Goal: Transaction & Acquisition: Purchase product/service

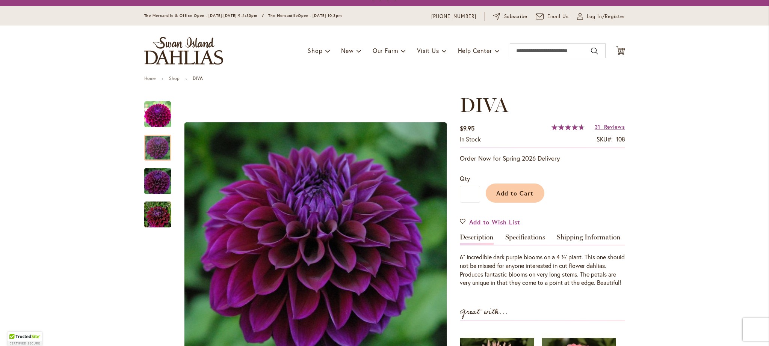
scroll to position [57, 0]
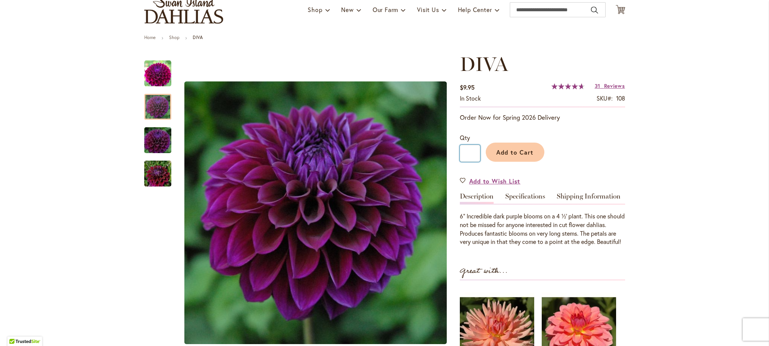
click at [468, 155] on input "*" at bounding box center [470, 153] width 20 height 17
type input "*"
click at [520, 146] on button "Add to Cart" at bounding box center [515, 152] width 59 height 19
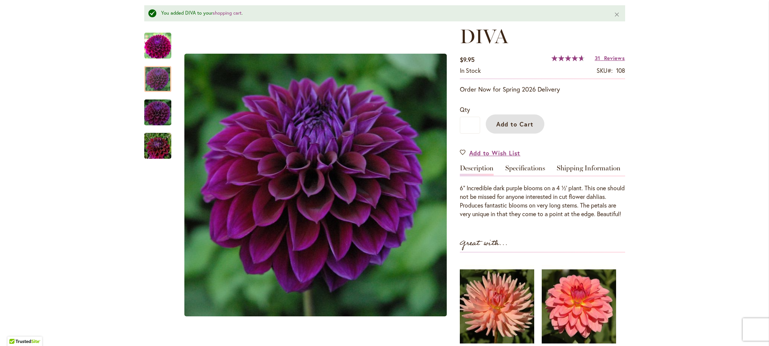
scroll to position [0, 0]
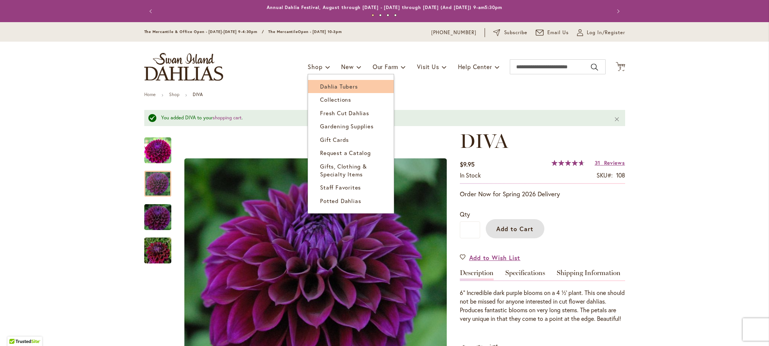
click at [328, 91] on link "Dahlia Tubers" at bounding box center [351, 86] width 86 height 13
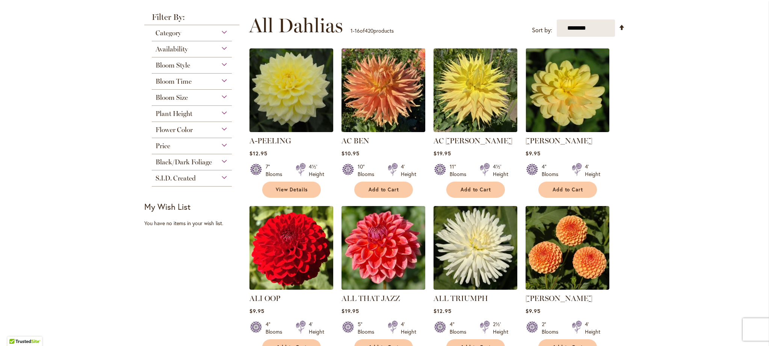
scroll to position [169, 0]
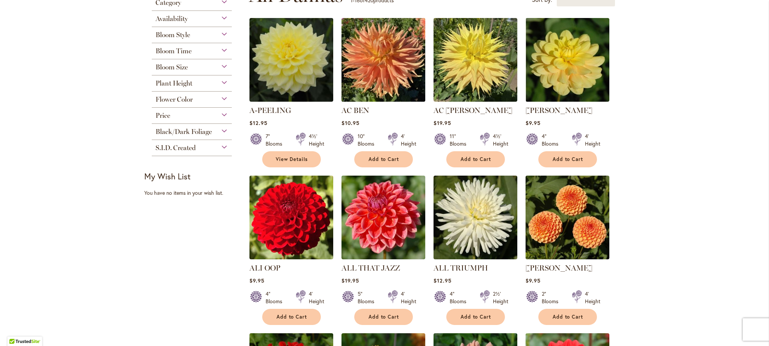
click at [371, 57] on img at bounding box center [383, 60] width 88 height 88
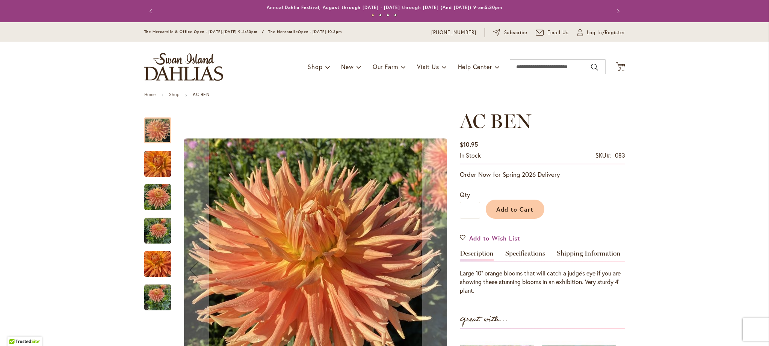
click at [155, 198] on img "AC BEN" at bounding box center [157, 197] width 27 height 27
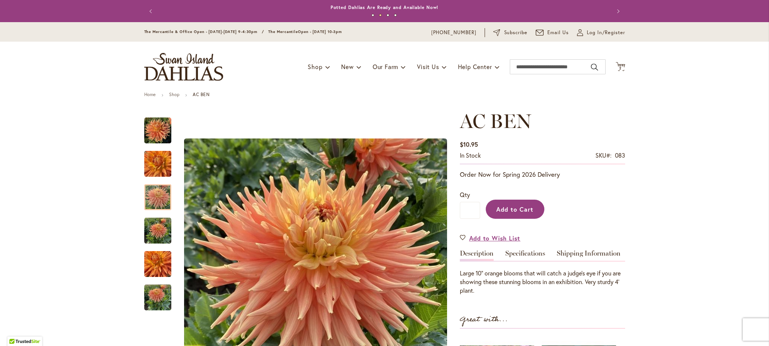
click at [514, 211] on span "Add to Cart" at bounding box center [514, 209] width 37 height 8
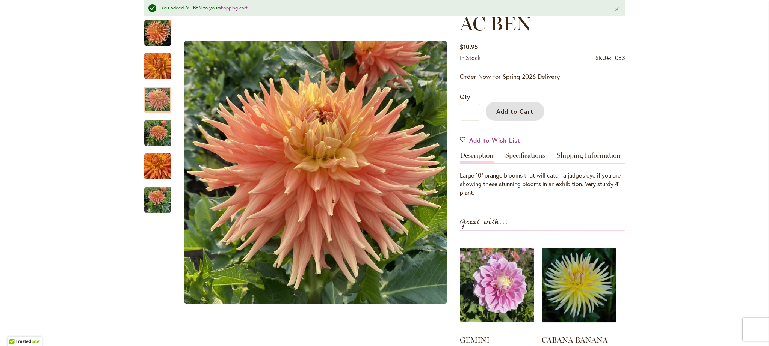
scroll to position [109, 0]
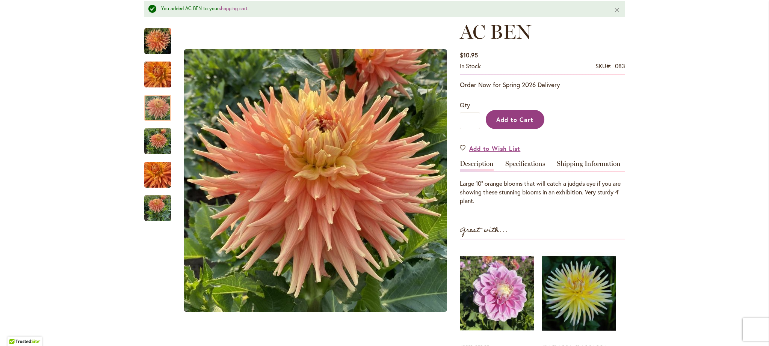
click at [514, 121] on span "Add to Cart" at bounding box center [514, 120] width 37 height 8
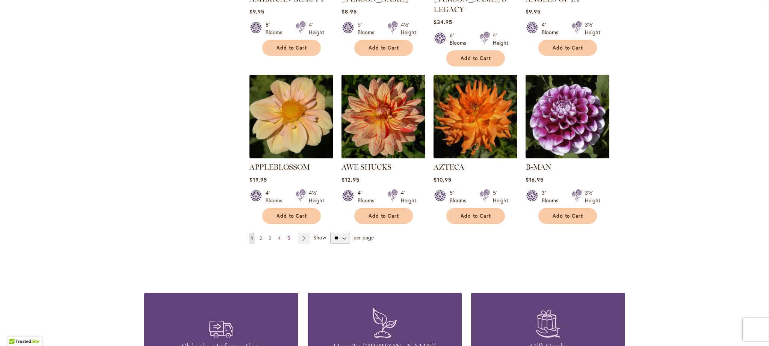
scroll to position [602, 0]
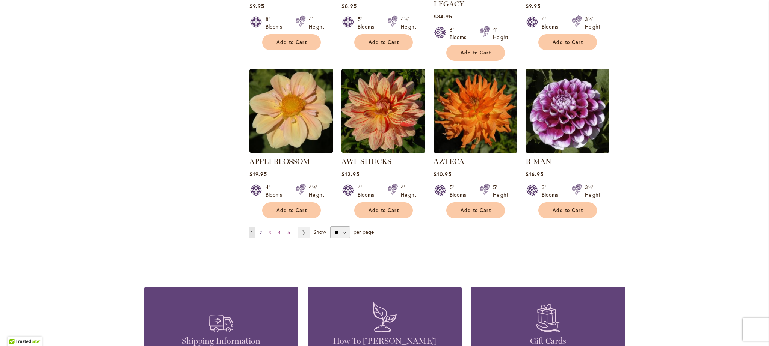
click at [259, 230] on span "2" at bounding box center [260, 233] width 2 height 6
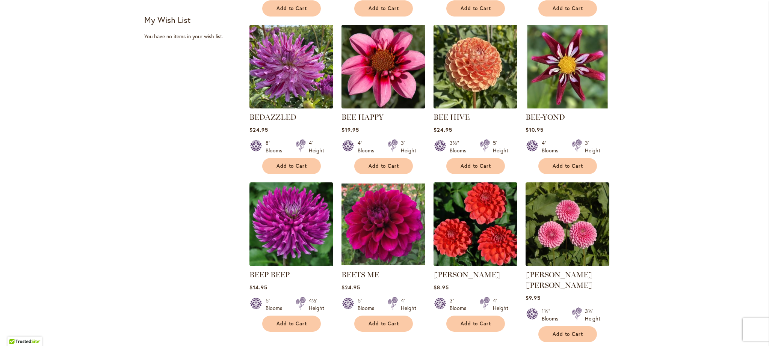
scroll to position [485, 0]
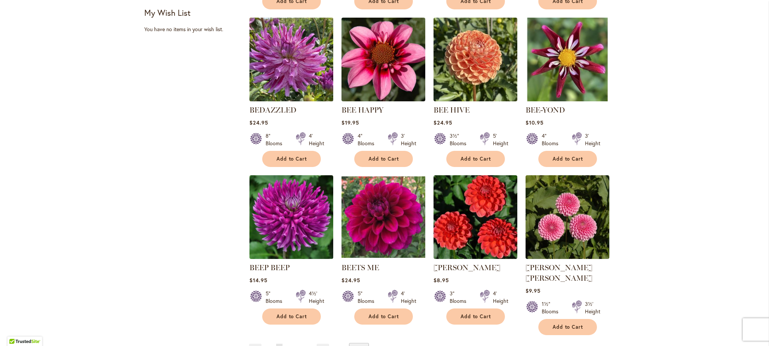
click at [282, 65] on img at bounding box center [291, 60] width 88 height 88
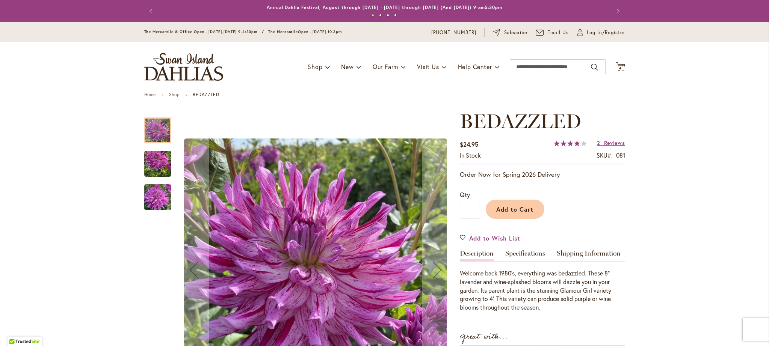
scroll to position [2, 0]
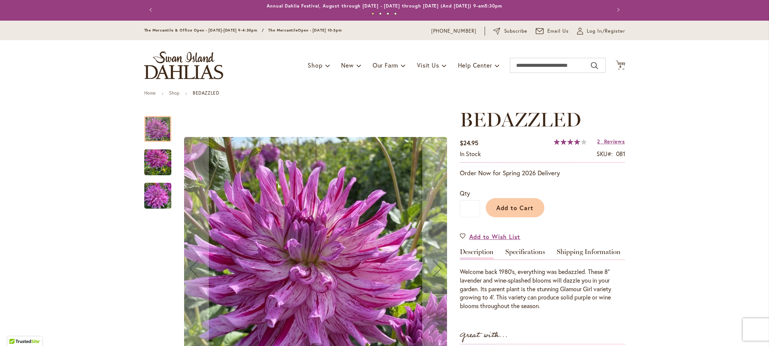
click at [162, 164] on img "Bedazzled" at bounding box center [157, 163] width 27 height 36
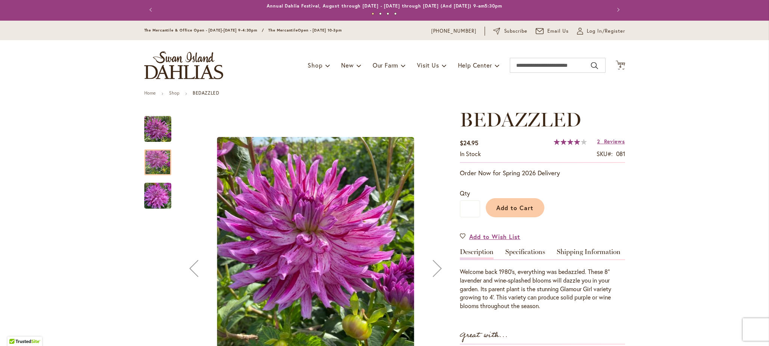
click at [147, 201] on img "Bedazzled" at bounding box center [157, 196] width 27 height 36
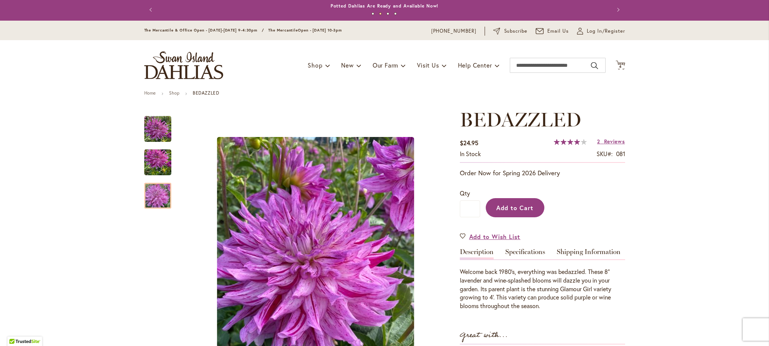
click at [530, 202] on button "Add to Cart" at bounding box center [515, 207] width 59 height 19
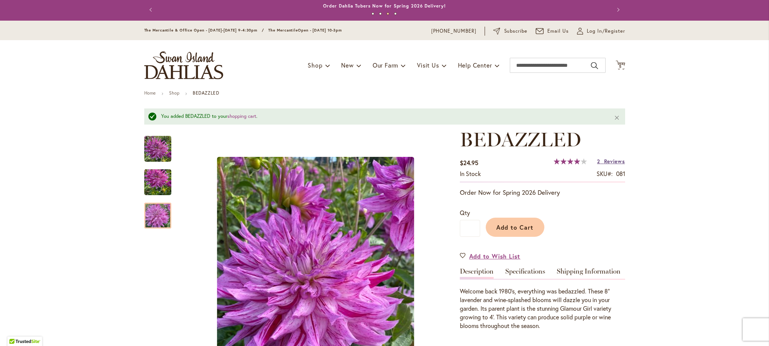
click at [610, 159] on span "Reviews" at bounding box center [614, 161] width 21 height 7
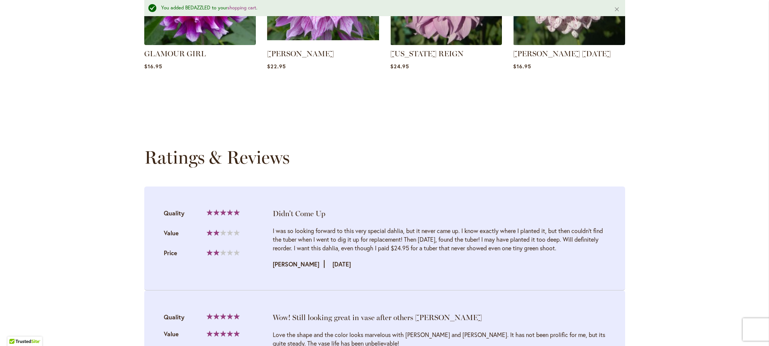
scroll to position [797, 0]
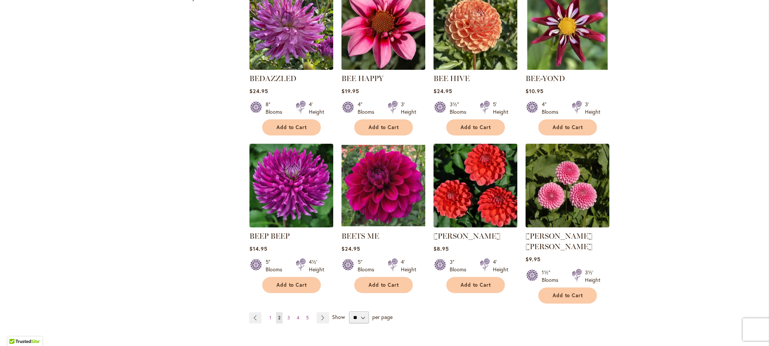
scroll to position [560, 0]
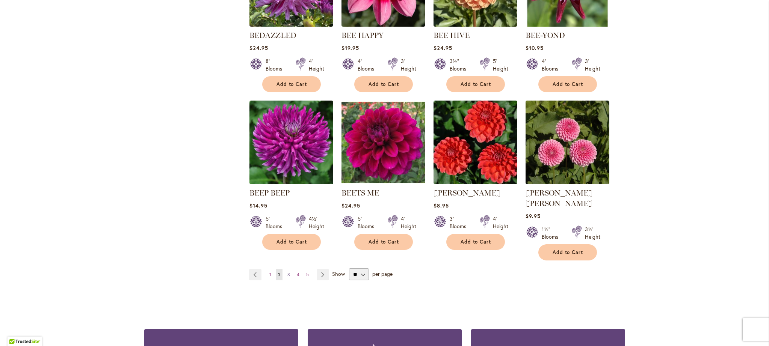
click at [287, 272] on span "3" at bounding box center [288, 275] width 3 height 6
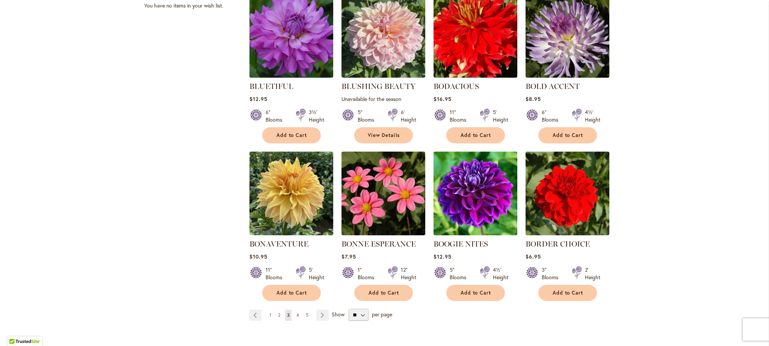
scroll to position [548, 0]
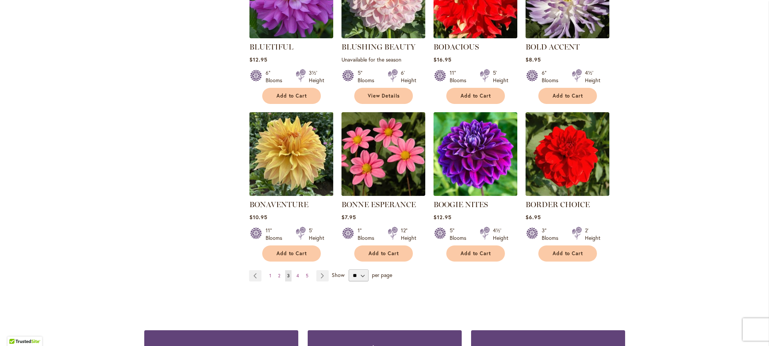
click at [303, 150] on img at bounding box center [291, 154] width 88 height 88
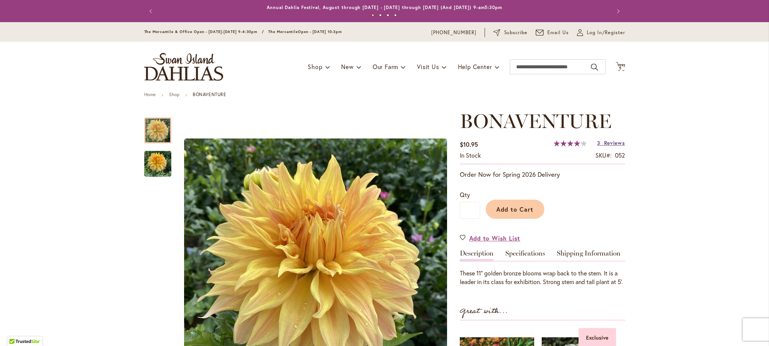
click at [612, 144] on span "Reviews" at bounding box center [614, 142] width 21 height 7
click at [512, 211] on span "Add to Cart" at bounding box center [514, 209] width 37 height 8
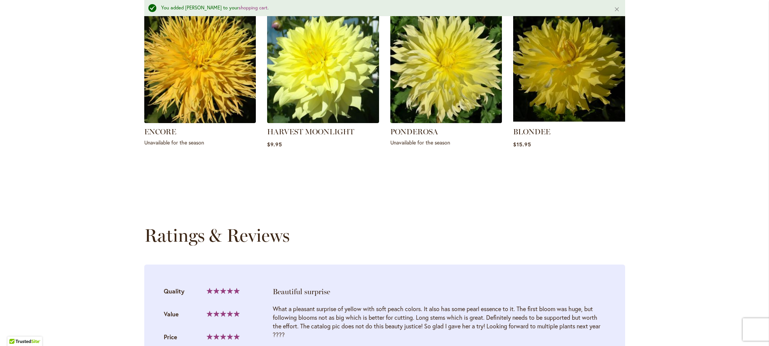
scroll to position [560, 0]
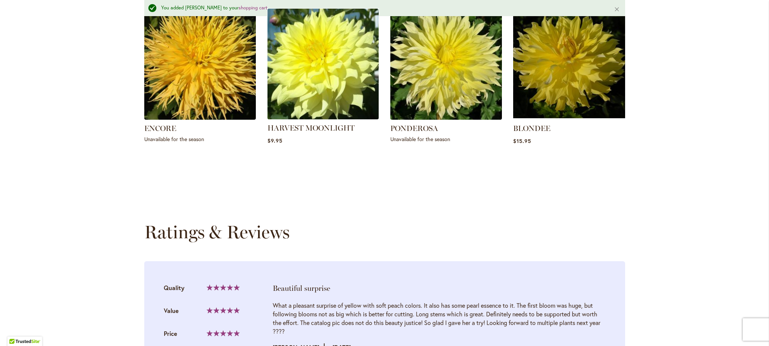
click at [348, 78] on img at bounding box center [323, 64] width 116 height 116
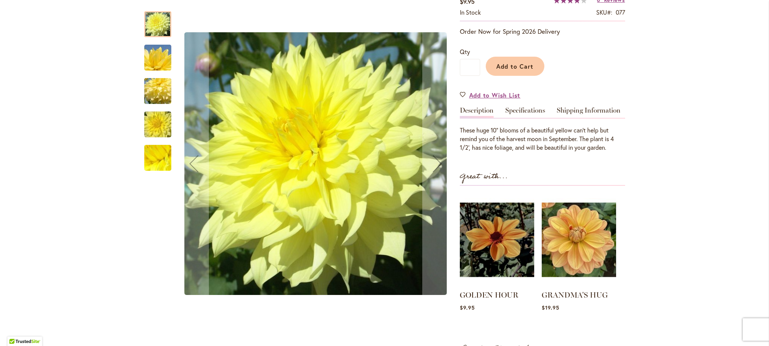
scroll to position [165, 0]
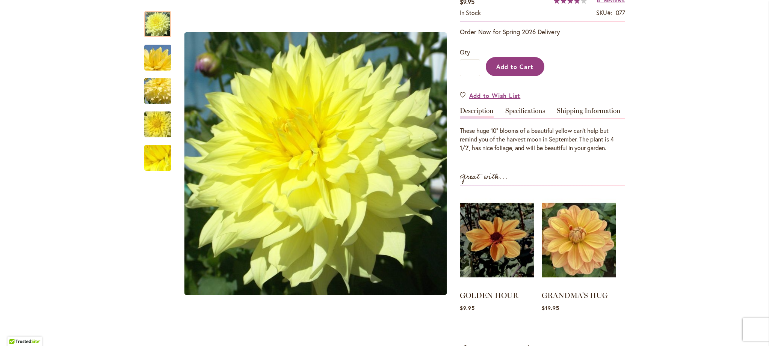
click at [513, 70] on span "Add to Cart" at bounding box center [514, 67] width 37 height 8
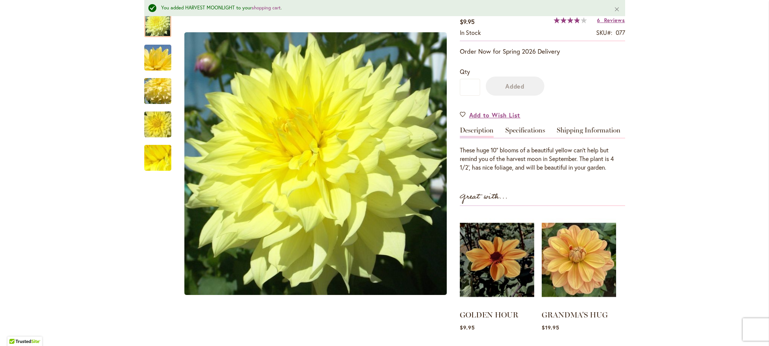
scroll to position [185, 0]
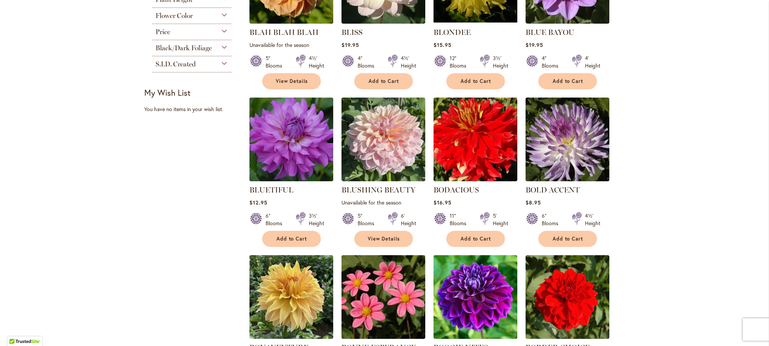
scroll to position [633, 0]
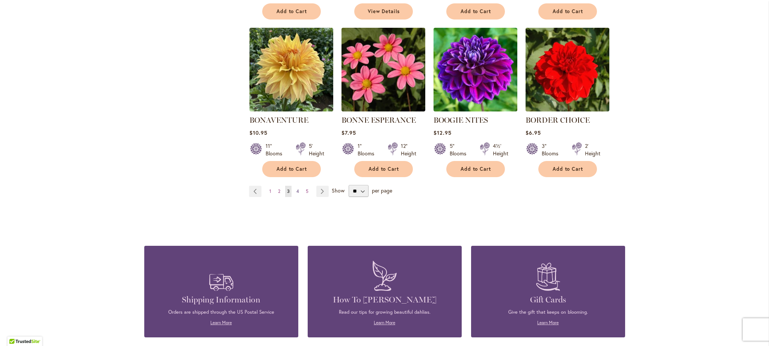
click at [296, 189] on span "4" at bounding box center [297, 192] width 3 height 6
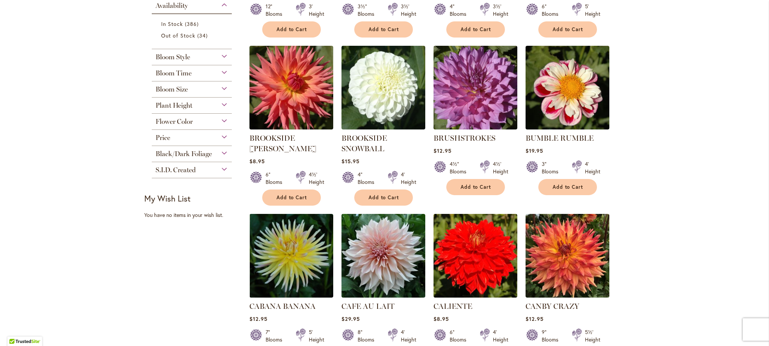
scroll to position [455, 0]
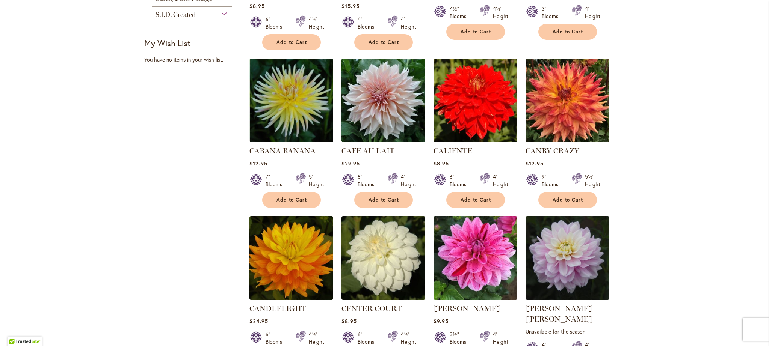
click at [555, 98] on img at bounding box center [567, 101] width 88 height 88
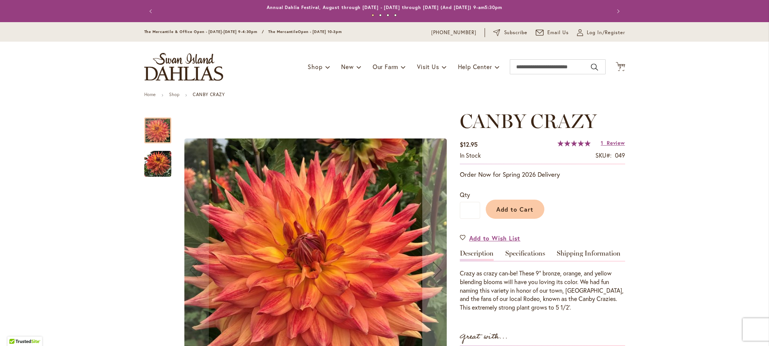
click at [147, 161] on img "Canby Crazy" at bounding box center [157, 164] width 27 height 27
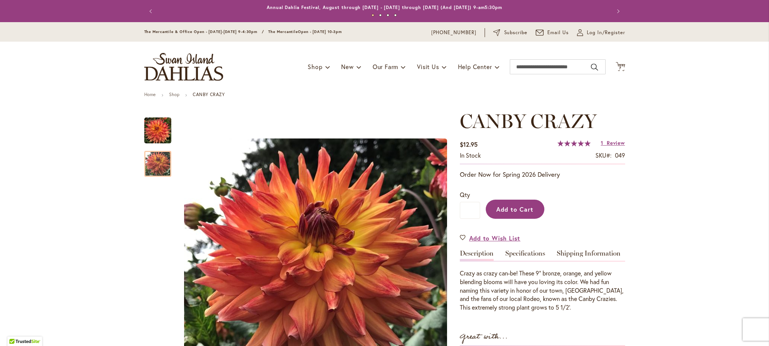
click at [523, 209] on span "Add to Cart" at bounding box center [514, 209] width 37 height 8
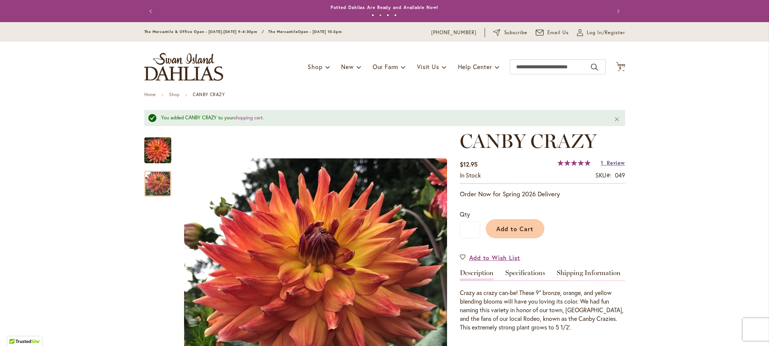
click at [611, 163] on span "Review" at bounding box center [615, 162] width 18 height 7
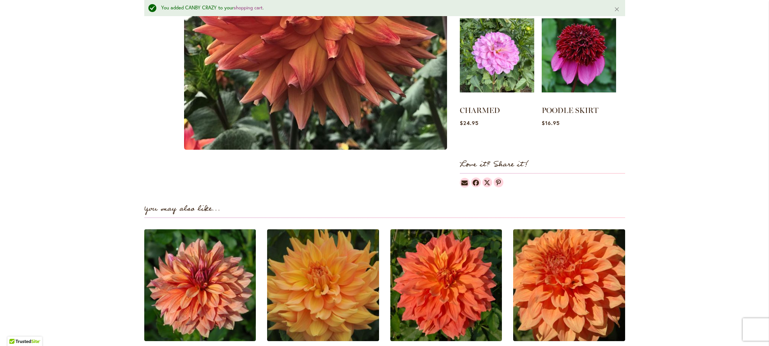
scroll to position [505, 0]
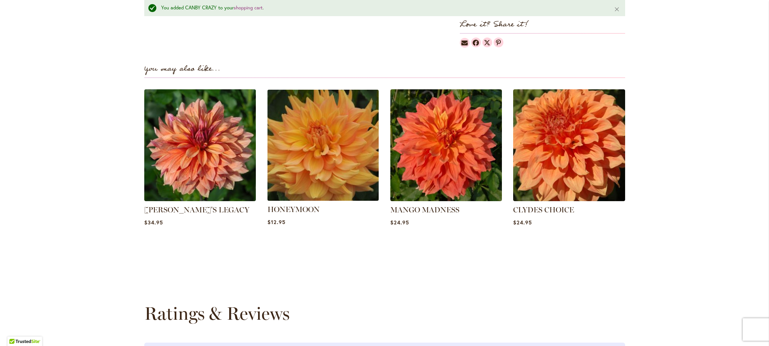
click at [330, 117] on img at bounding box center [323, 145] width 116 height 116
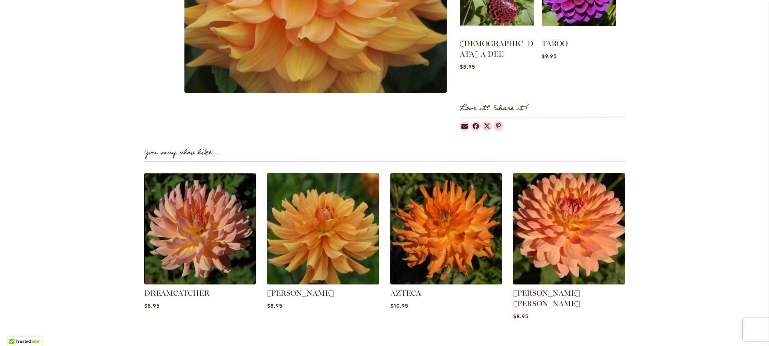
scroll to position [342, 0]
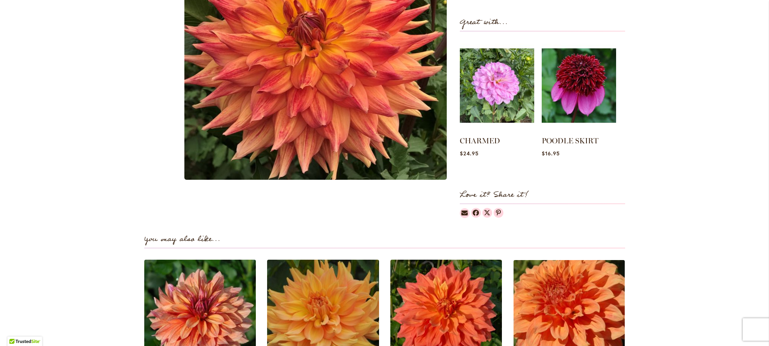
scroll to position [459, 0]
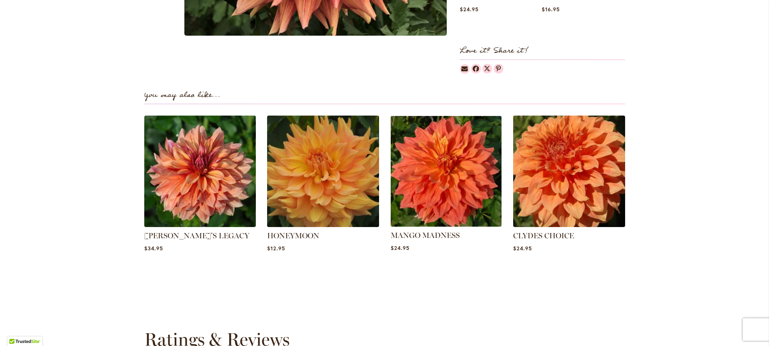
click at [459, 179] on img at bounding box center [446, 171] width 116 height 116
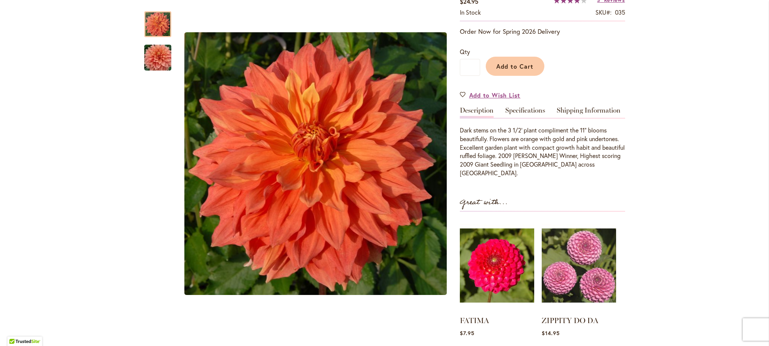
scroll to position [93, 0]
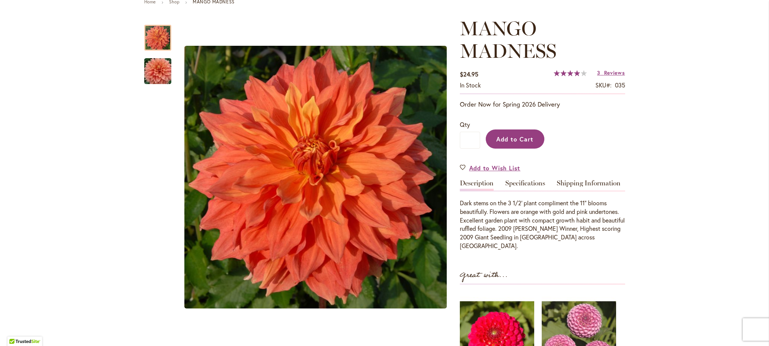
click at [521, 134] on button "Add to Cart" at bounding box center [515, 139] width 59 height 19
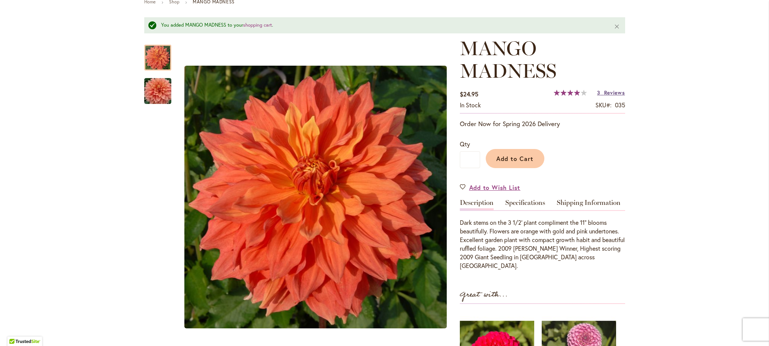
click at [608, 94] on span "Reviews" at bounding box center [614, 92] width 21 height 7
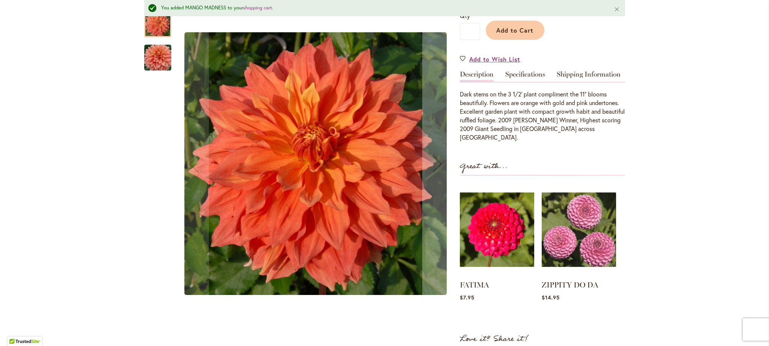
scroll to position [168, 0]
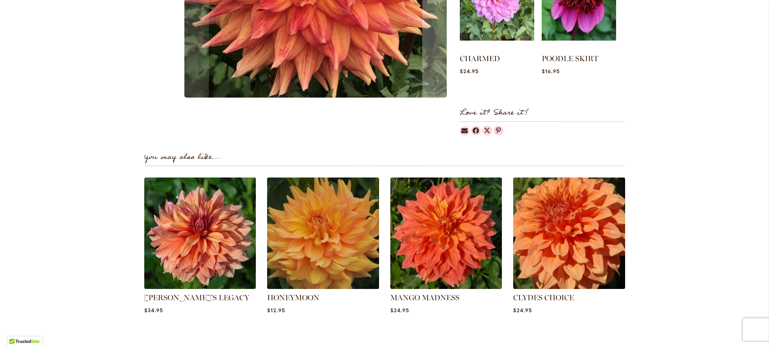
scroll to position [233, 0]
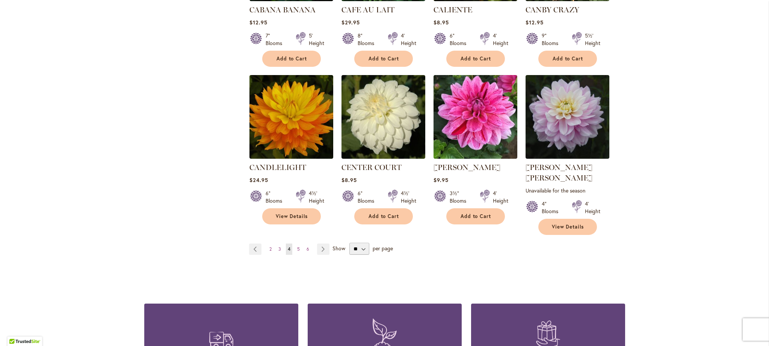
scroll to position [652, 0]
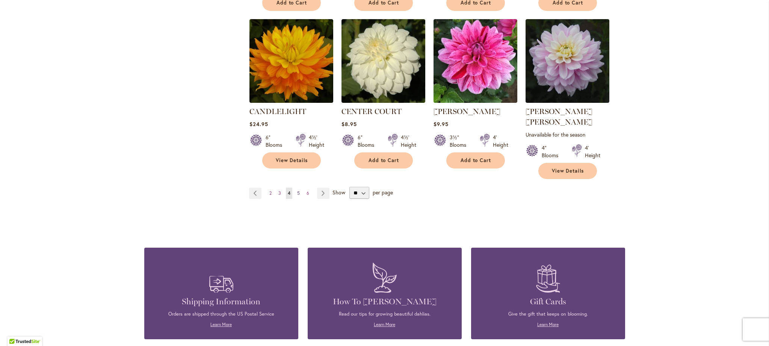
click at [297, 190] on span "5" at bounding box center [298, 193] width 3 height 6
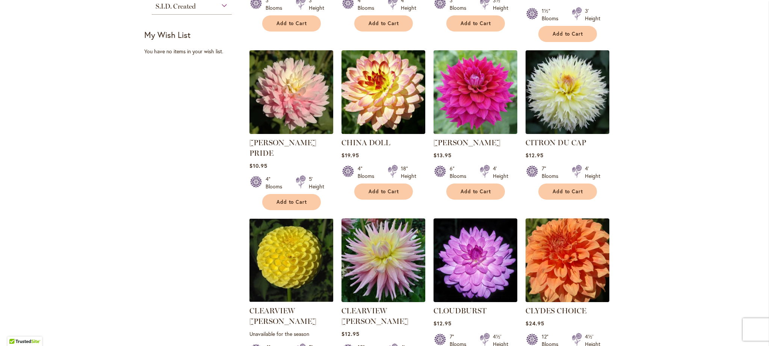
scroll to position [531, 0]
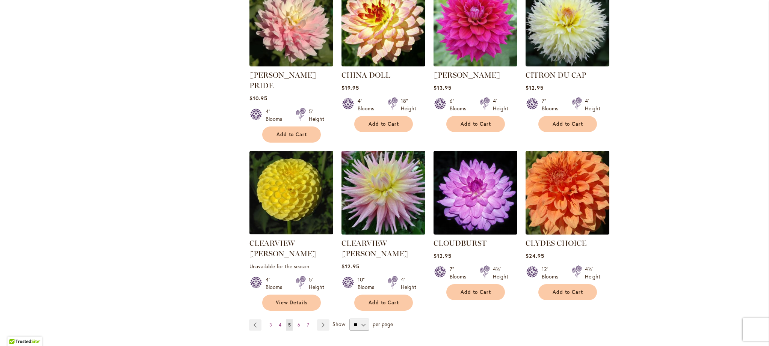
click at [392, 175] on img at bounding box center [383, 193] width 88 height 88
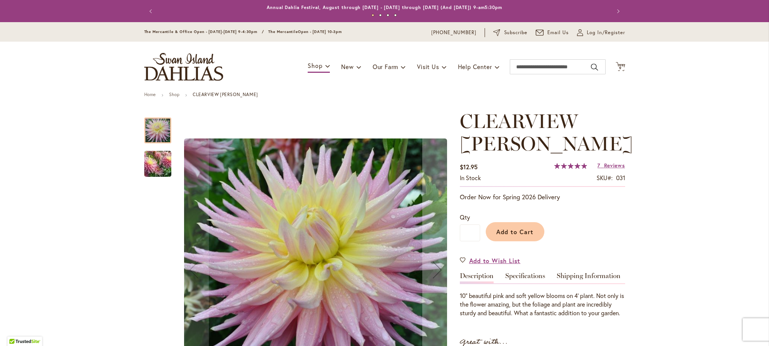
scroll to position [2, 0]
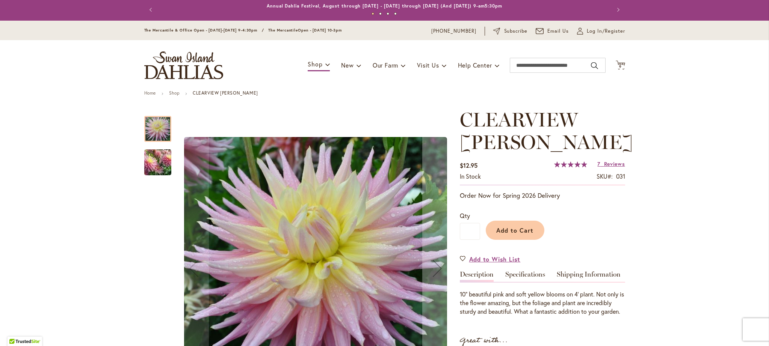
click at [161, 164] on img "Clearview Jonas" at bounding box center [158, 163] width 54 height 46
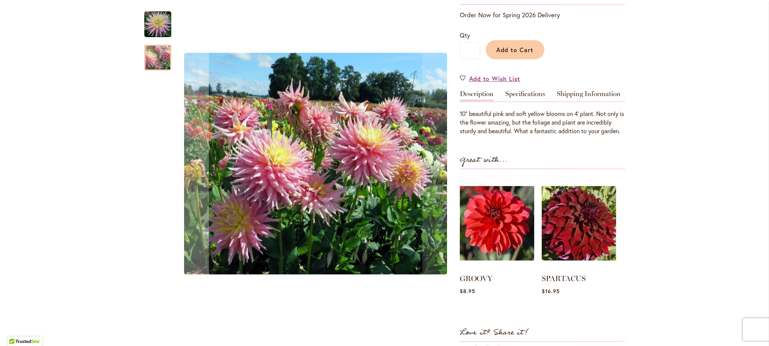
scroll to position [183, 0]
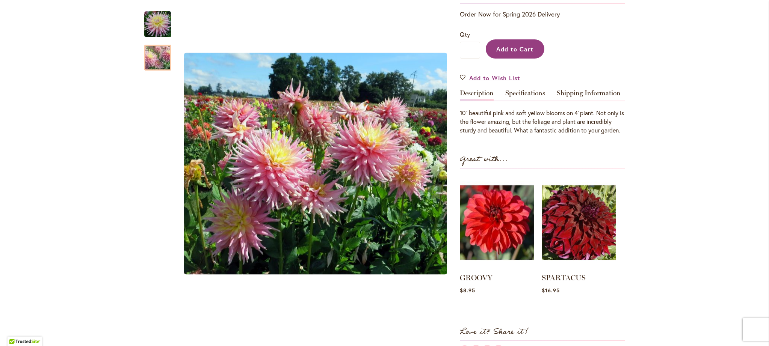
click at [513, 48] on span "Add to Cart" at bounding box center [514, 49] width 37 height 8
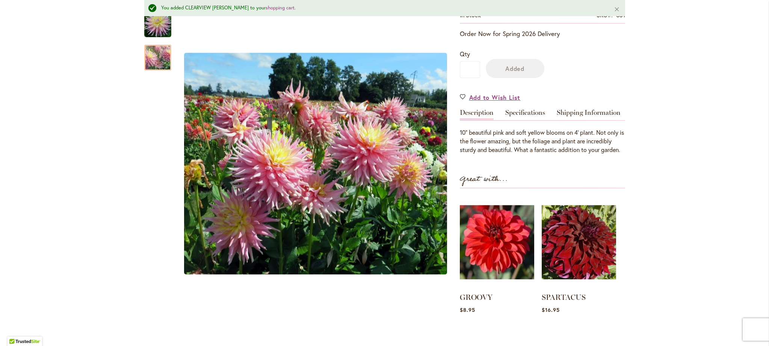
scroll to position [203, 0]
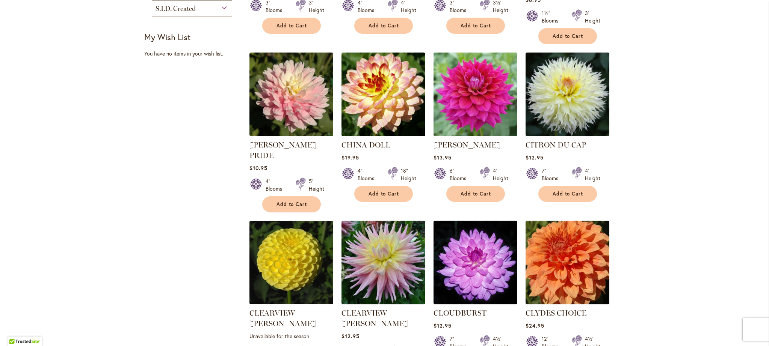
scroll to position [534, 0]
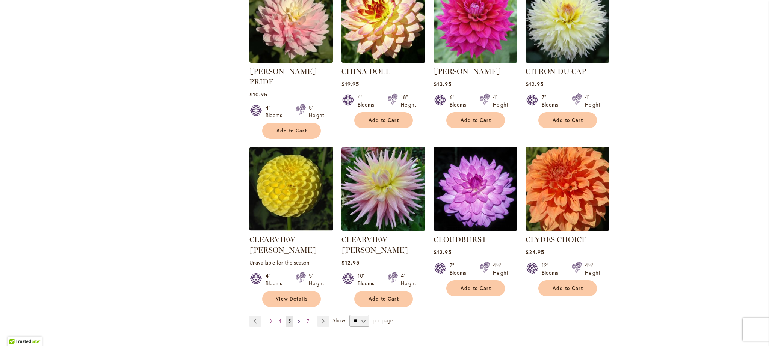
click at [297, 318] on span "6" at bounding box center [298, 321] width 3 height 6
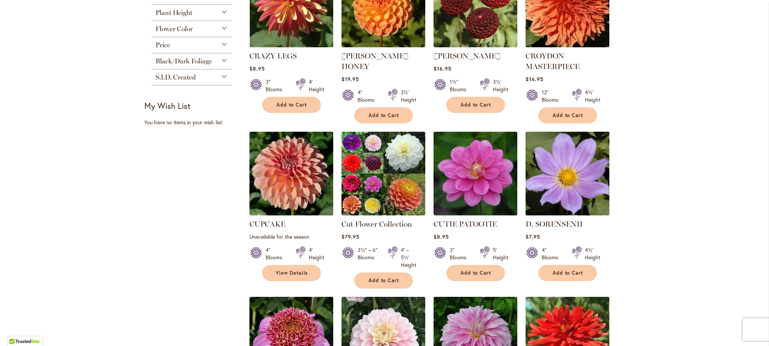
scroll to position [263, 0]
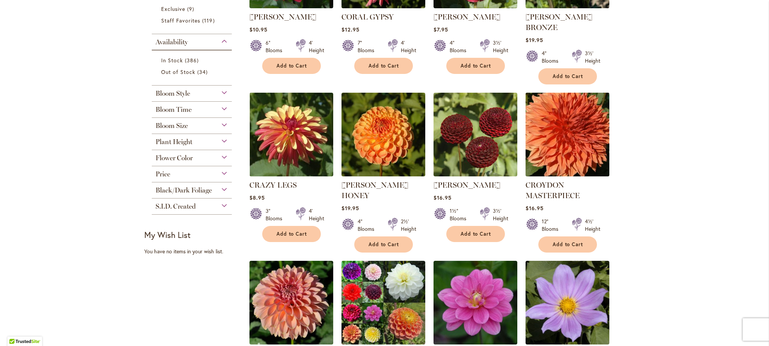
click at [567, 114] on img at bounding box center [567, 135] width 88 height 88
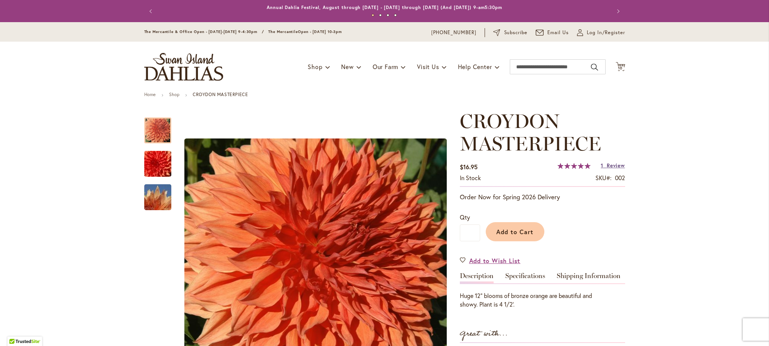
click at [606, 163] on span "Review" at bounding box center [615, 165] width 18 height 7
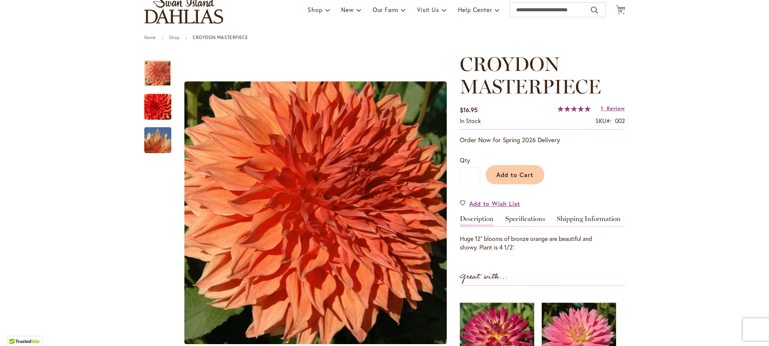
scroll to position [26, 0]
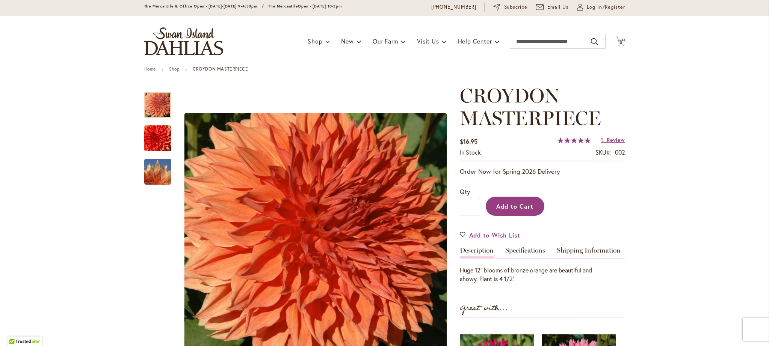
click at [511, 203] on span "Add to Cart" at bounding box center [514, 206] width 37 height 8
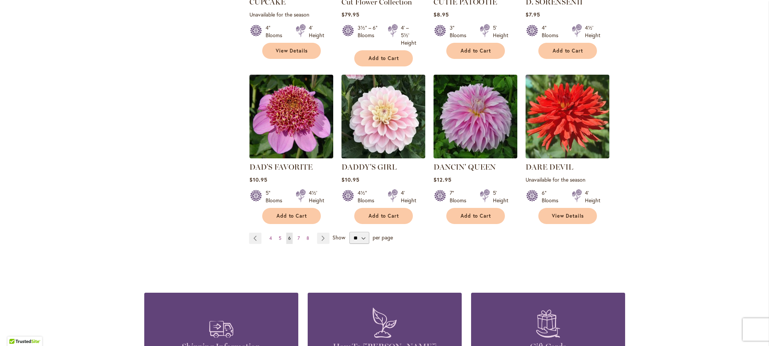
scroll to position [640, 0]
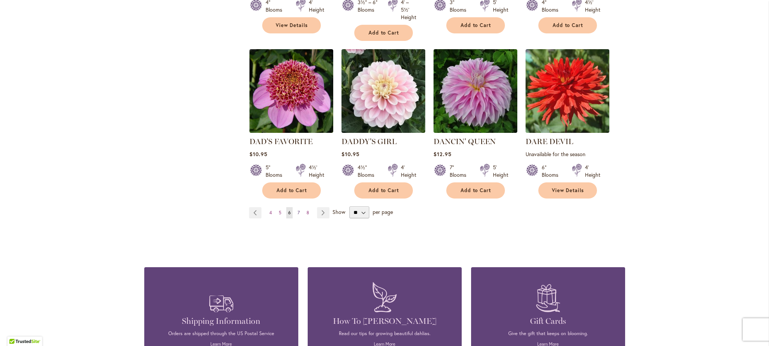
click at [297, 210] on span "7" at bounding box center [298, 213] width 2 height 6
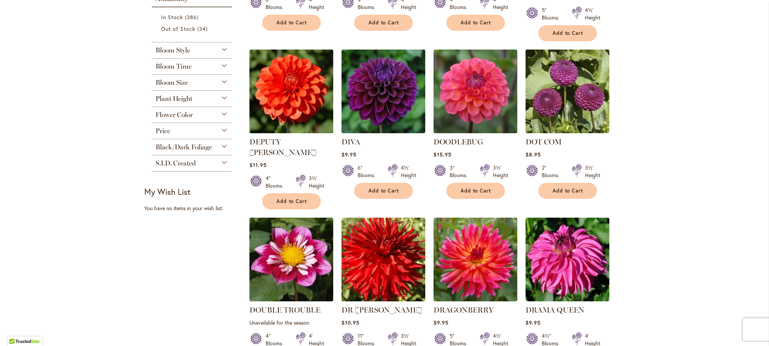
scroll to position [565, 0]
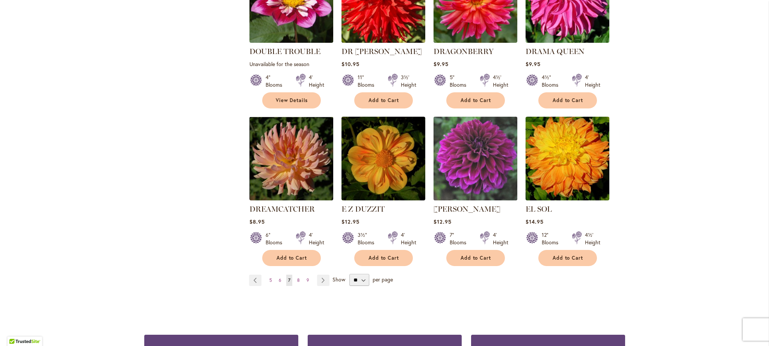
click at [491, 148] on img at bounding box center [475, 159] width 88 height 88
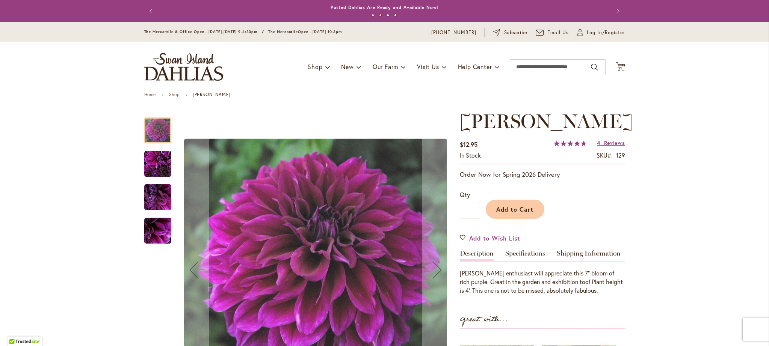
click at [157, 238] on img "Einstein" at bounding box center [157, 230] width 27 height 27
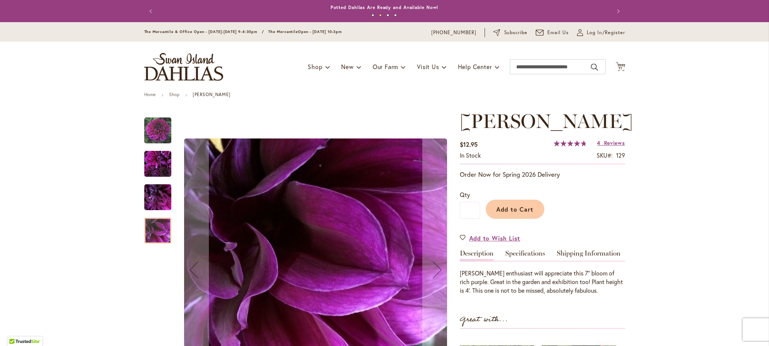
click at [165, 155] on img "Einstein" at bounding box center [157, 164] width 27 height 27
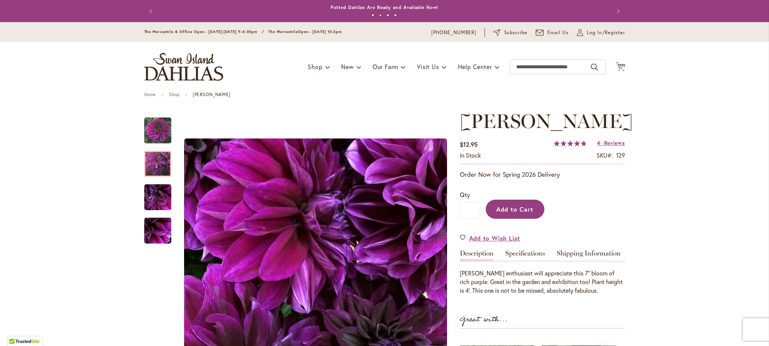
click at [522, 203] on button "Add to Cart" at bounding box center [515, 209] width 59 height 19
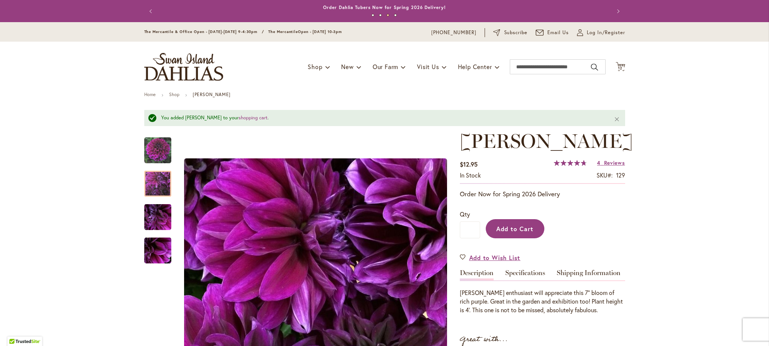
click at [508, 231] on span "Add to Cart" at bounding box center [514, 229] width 37 height 8
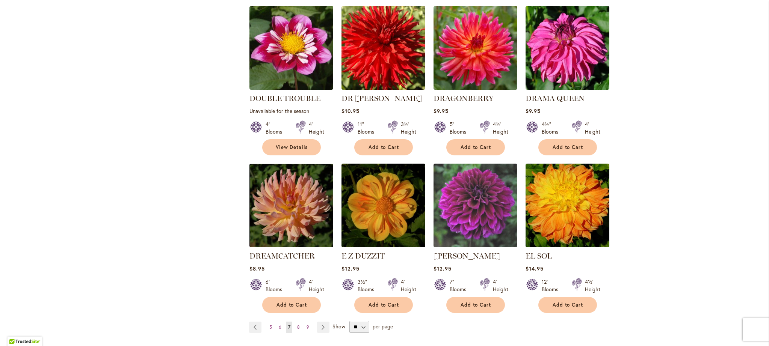
scroll to position [656, 0]
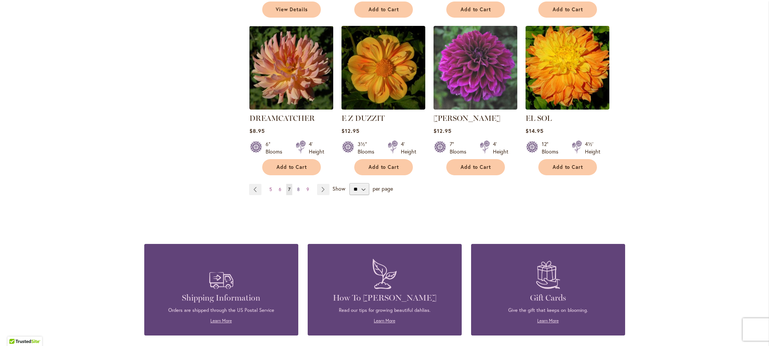
click at [297, 187] on span "8" at bounding box center [298, 190] width 3 height 6
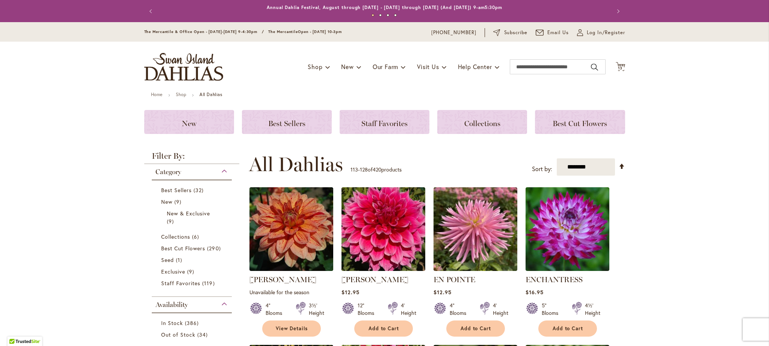
scroll to position [141, 0]
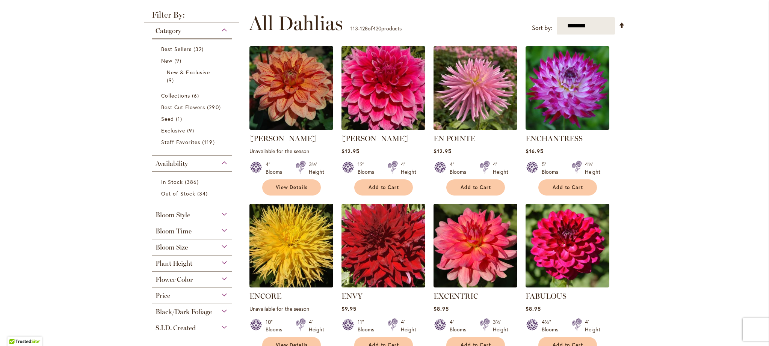
click at [391, 96] on img at bounding box center [383, 88] width 88 height 88
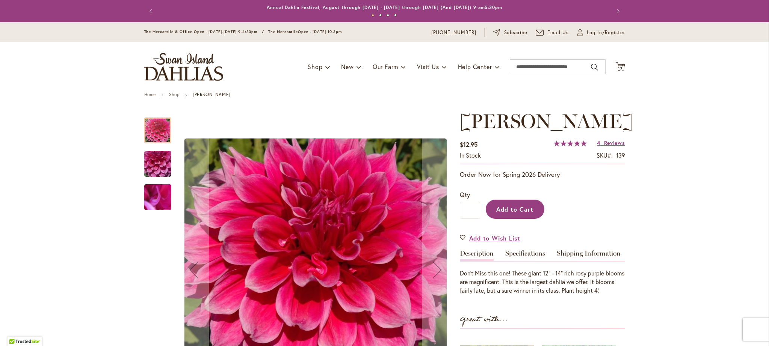
click at [519, 213] on button "Add to Cart" at bounding box center [515, 209] width 59 height 19
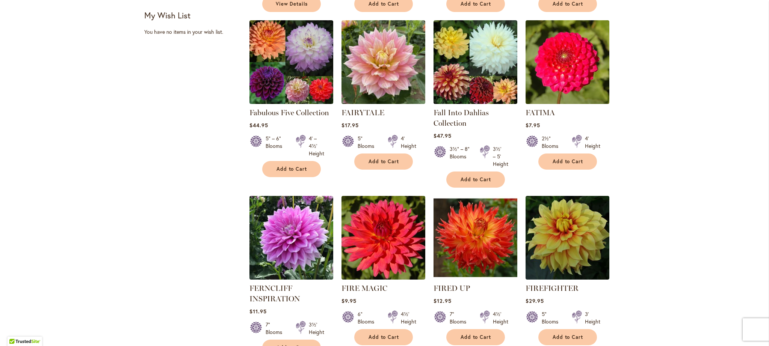
scroll to position [578, 0]
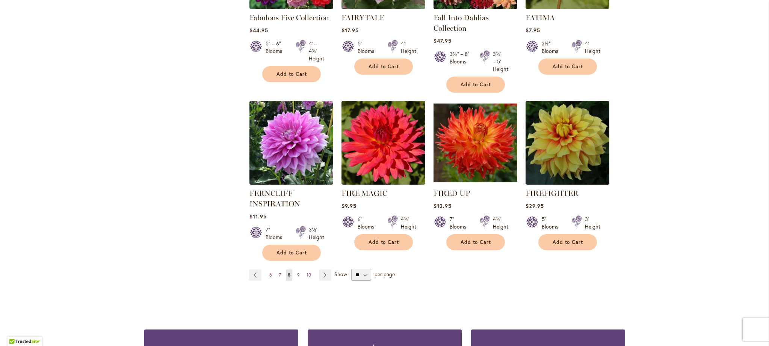
click at [297, 273] on span "9" at bounding box center [298, 275] width 3 height 6
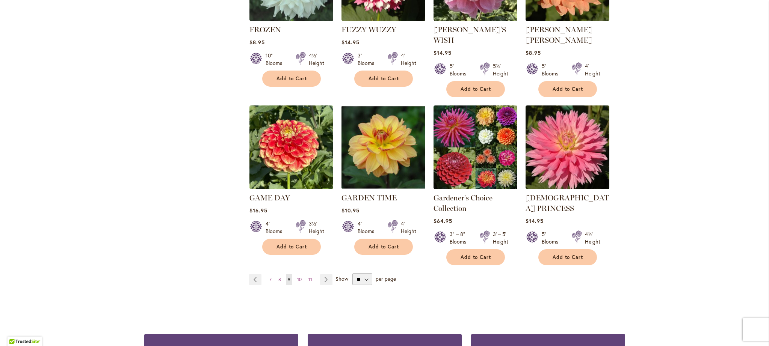
scroll to position [595, 0]
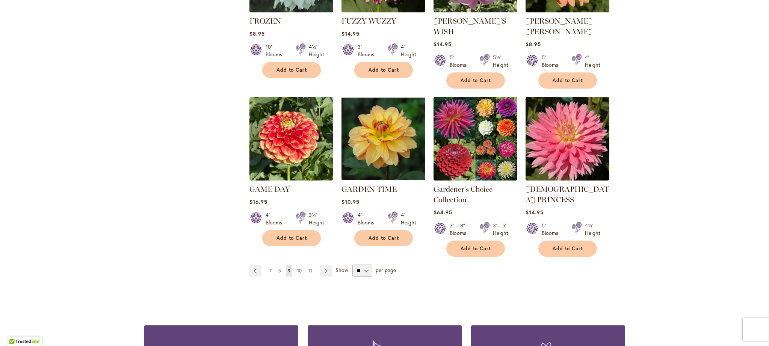
click at [297, 268] on span "10" at bounding box center [299, 271] width 5 height 6
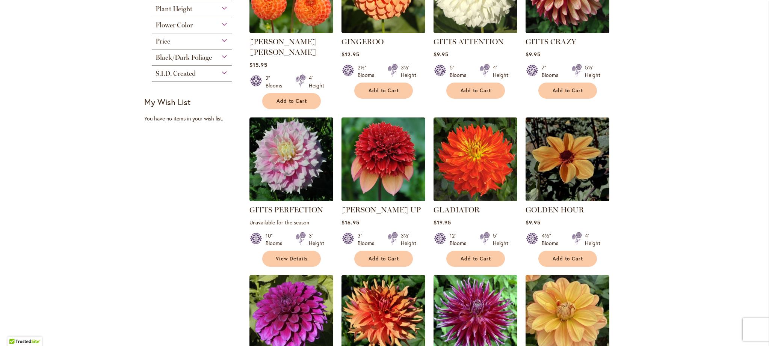
scroll to position [521, 0]
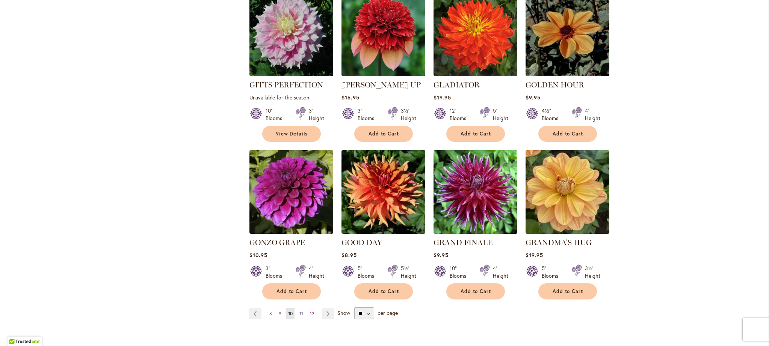
click at [299, 311] on span "11" at bounding box center [301, 314] width 4 height 6
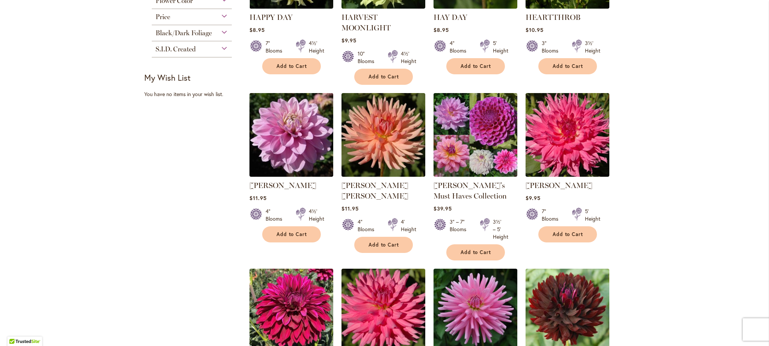
scroll to position [551, 0]
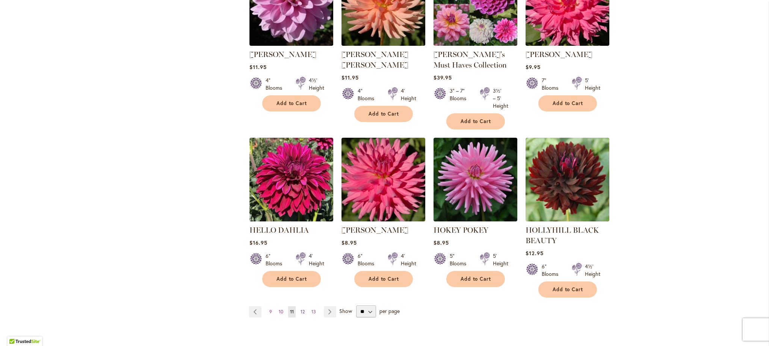
click at [300, 309] on span "12" at bounding box center [302, 312] width 4 height 6
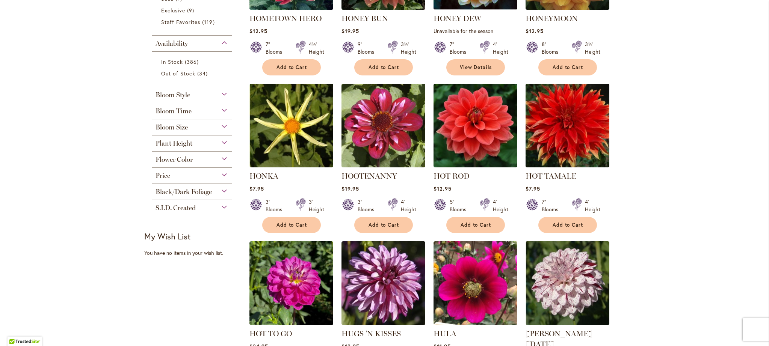
scroll to position [262, 0]
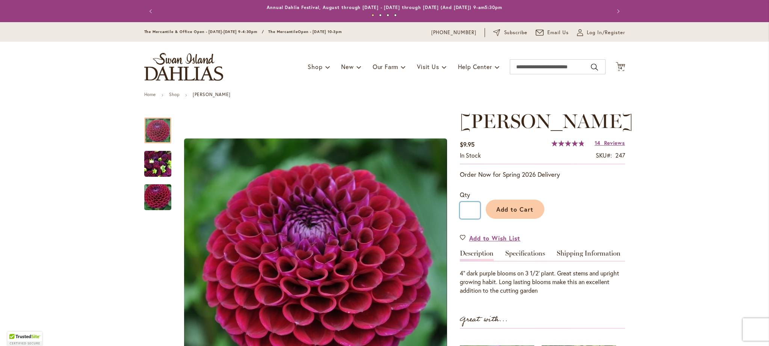
drag, startPoint x: 469, startPoint y: 210, endPoint x: 460, endPoint y: 210, distance: 9.0
click at [460, 210] on input "*" at bounding box center [470, 210] width 20 height 17
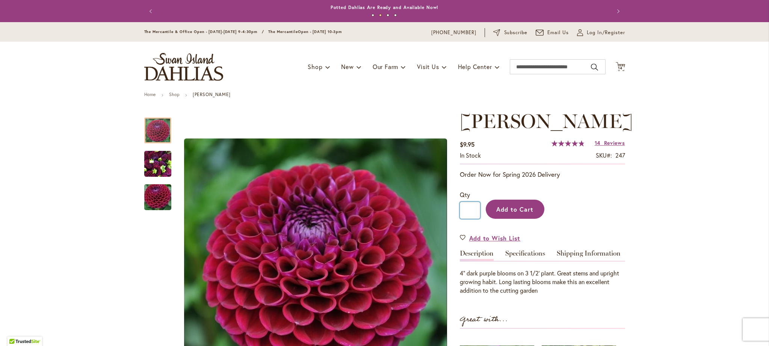
type input "*"
click at [526, 212] on span "Add to Cart" at bounding box center [514, 209] width 37 height 8
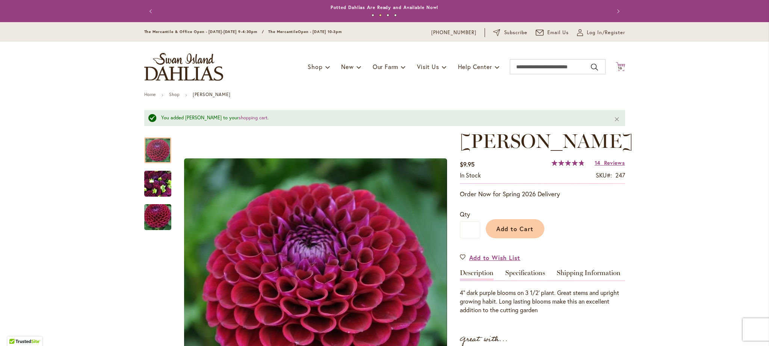
click at [619, 65] on icon "Cart .cls-1 { fill: #231f20; }" at bounding box center [619, 66] width 9 height 9
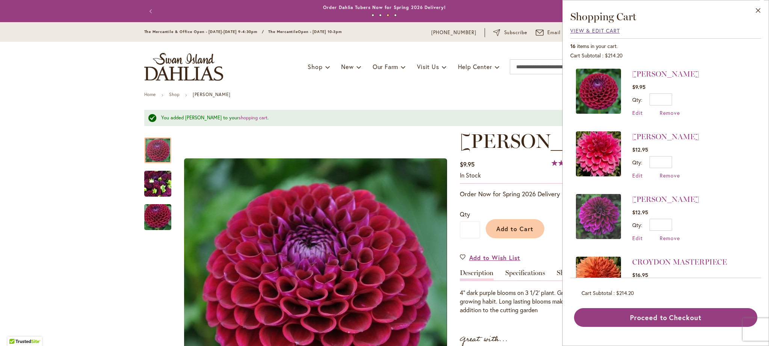
click at [574, 29] on span "View & Edit Cart" at bounding box center [595, 30] width 50 height 7
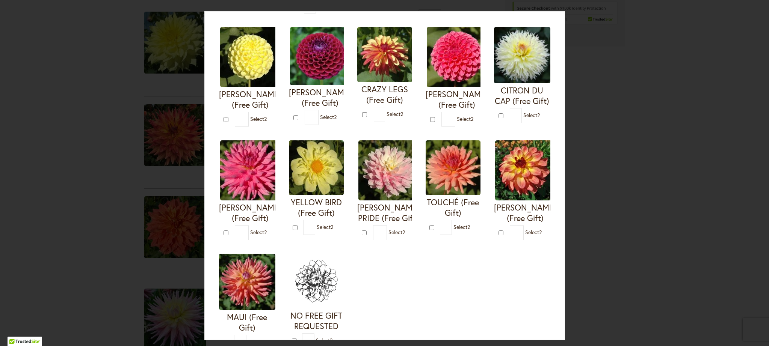
scroll to position [179, 0]
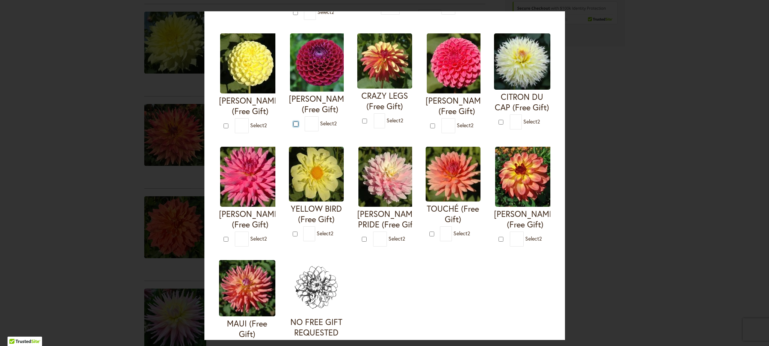
type input "*"
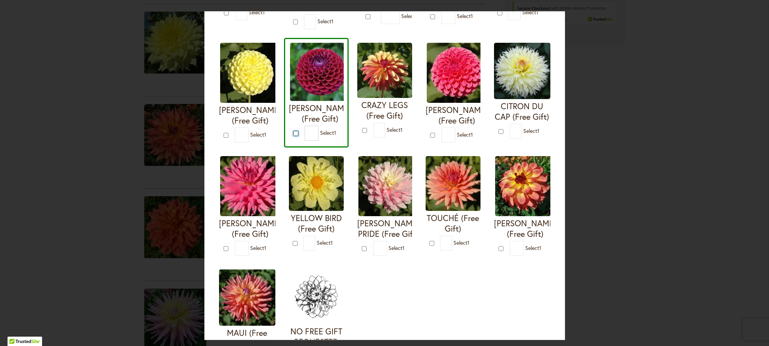
scroll to position [136, 0]
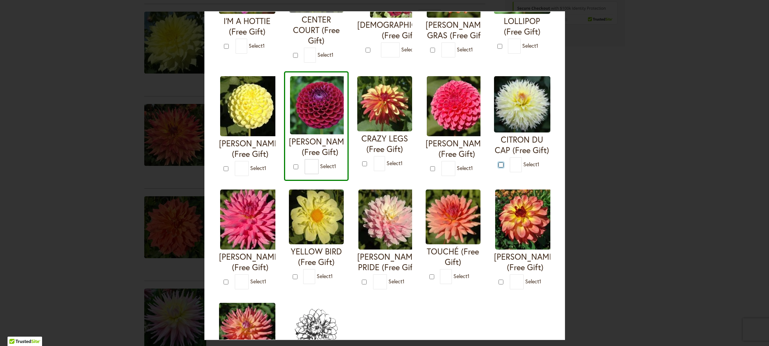
type input "*"
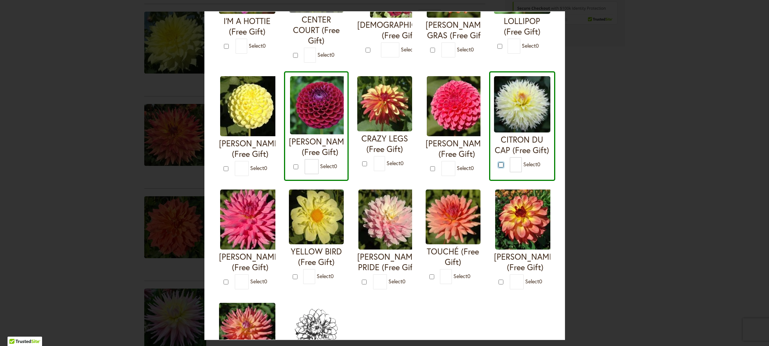
scroll to position [347, 0]
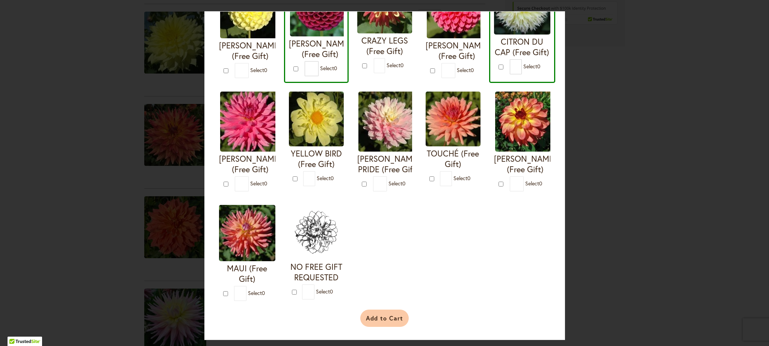
click at [376, 318] on button "Add to Cart" at bounding box center [384, 318] width 48 height 17
